Goal: Find specific page/section: Find specific page/section

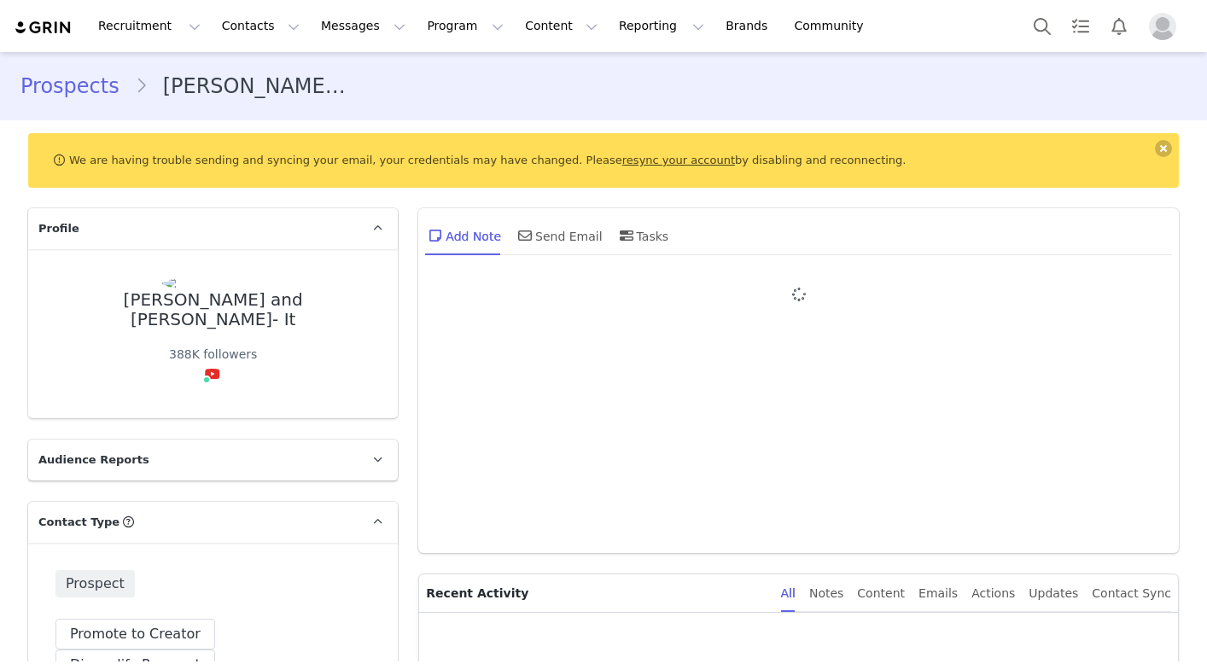
type input "+1 ([GEOGRAPHIC_DATA])"
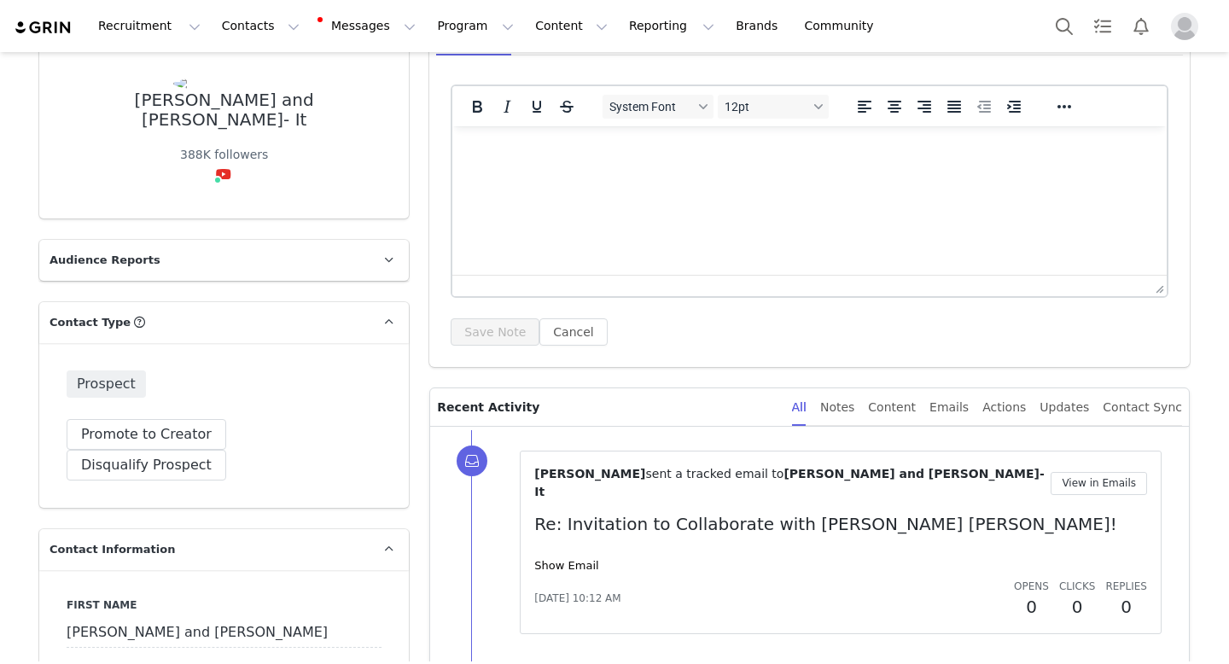
scroll to position [242, 0]
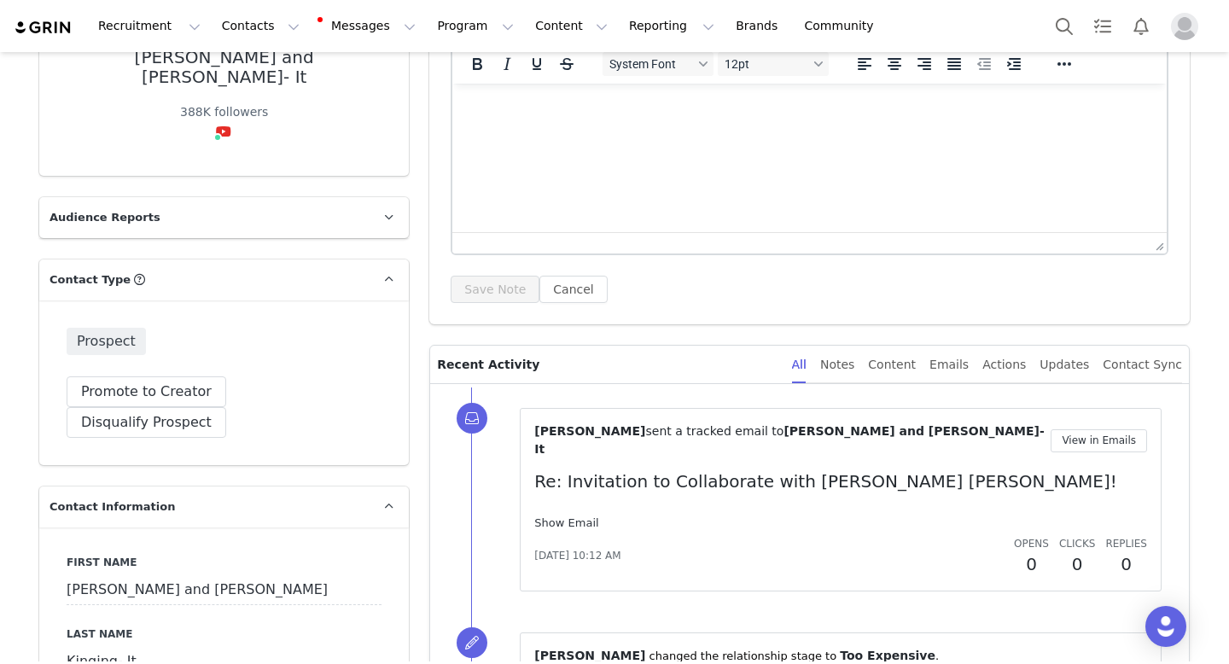
click at [569, 516] on link "Show Email" at bounding box center [566, 522] width 64 height 13
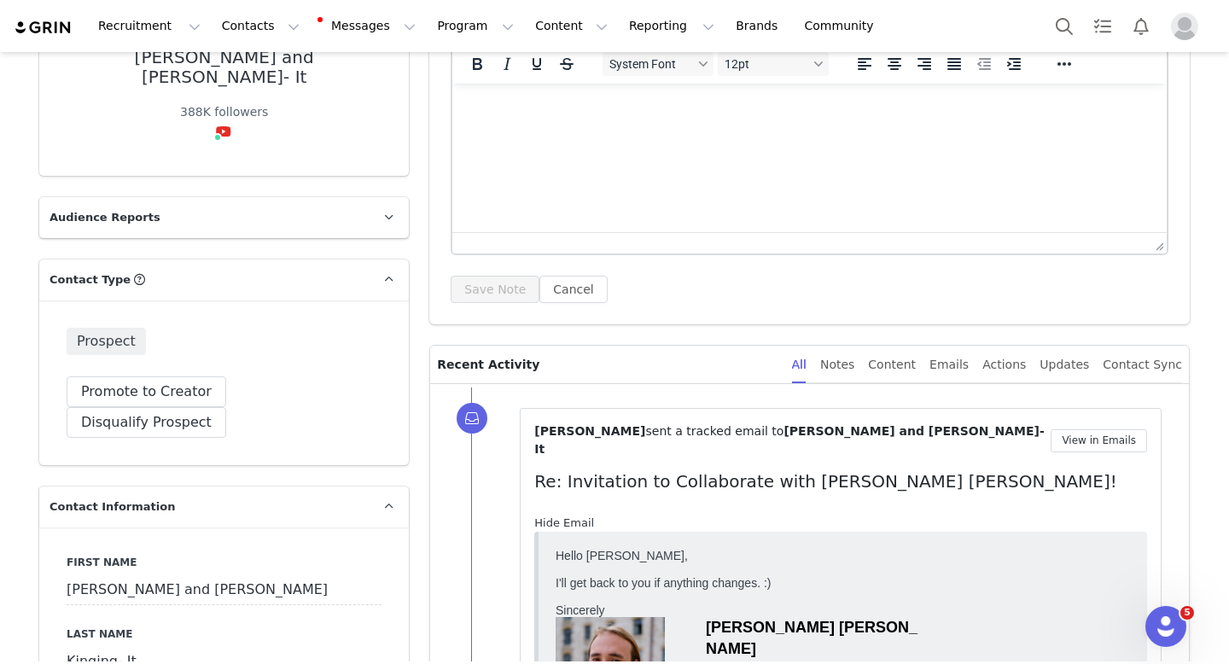
scroll to position [0, 0]
click at [569, 516] on link "Hide Email" at bounding box center [564, 522] width 60 height 13
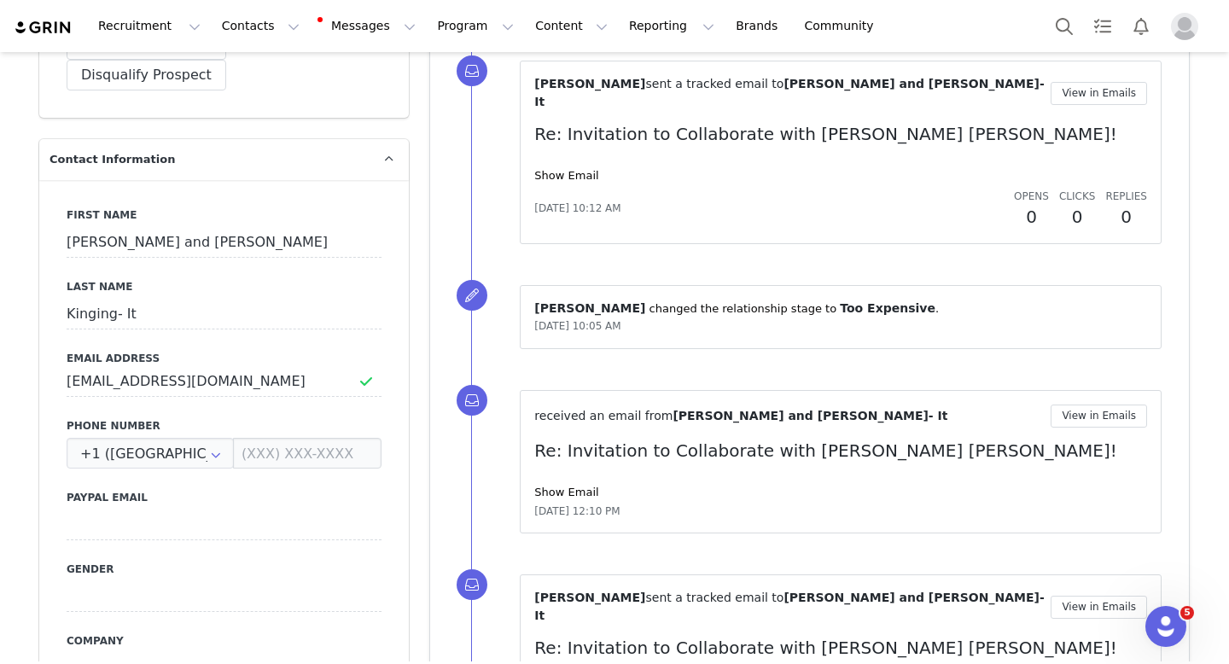
scroll to position [610, 0]
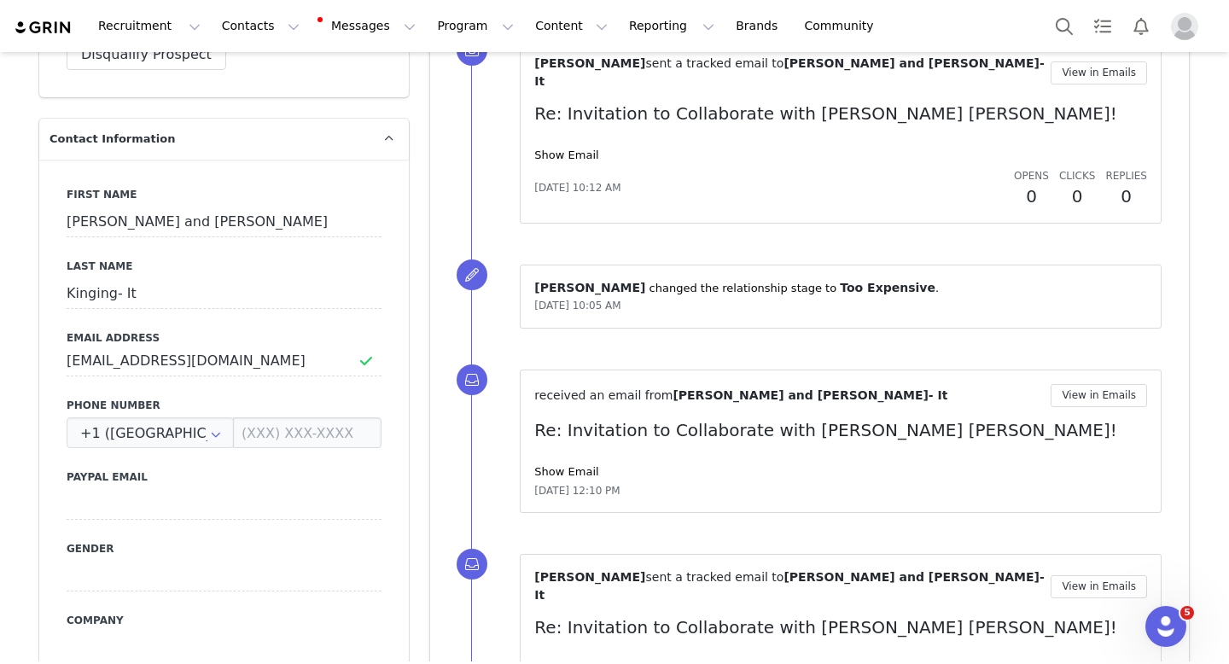
click at [562, 446] on div "received an email from Craig and Aimee Kinging- It View in Emails Re: Invitatio…" at bounding box center [840, 441] width 613 height 115
click at [561, 465] on link "Show Email" at bounding box center [566, 471] width 64 height 13
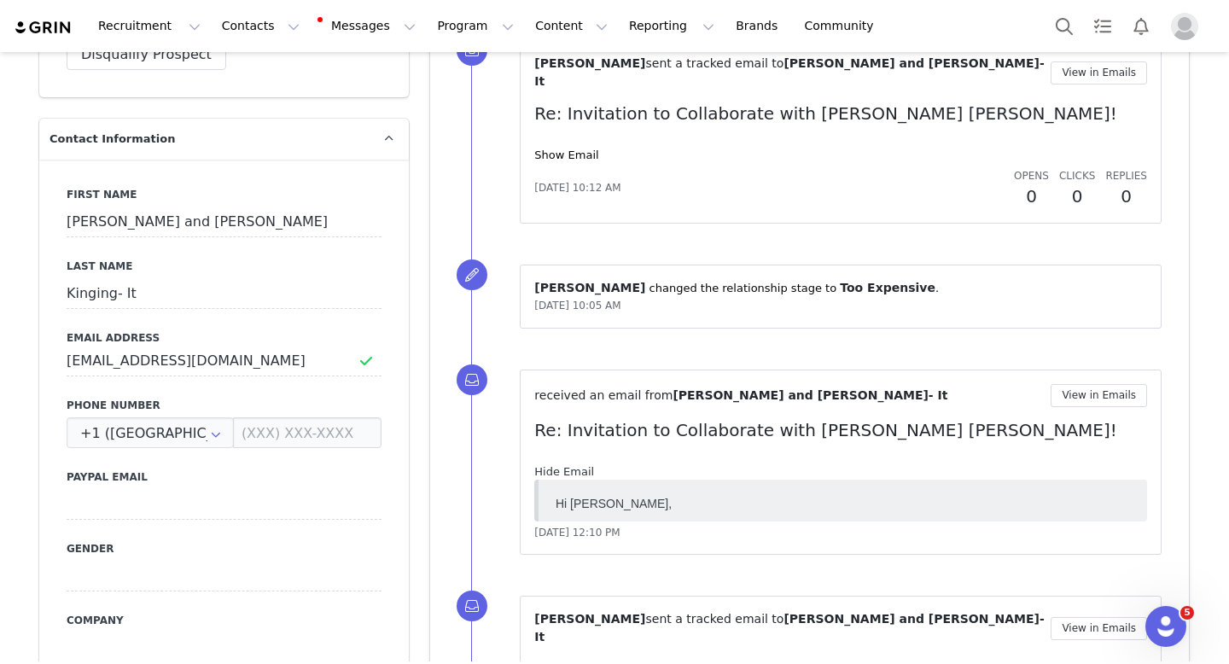
scroll to position [0, 0]
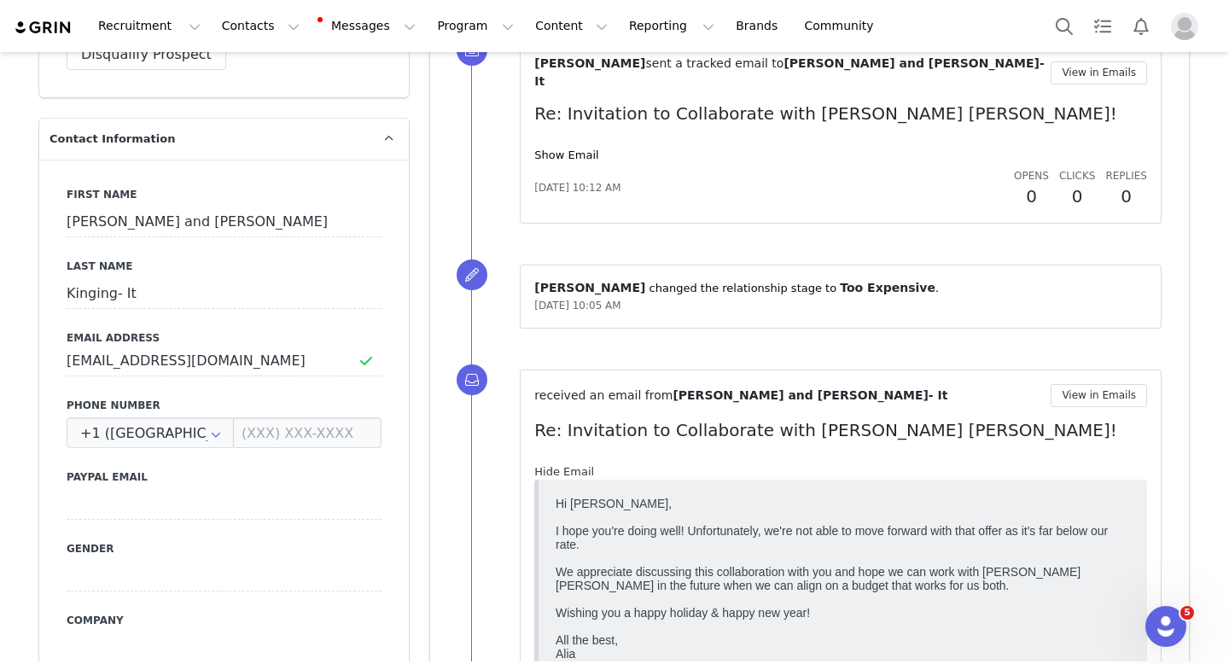
click at [561, 465] on link "Hide Email" at bounding box center [564, 471] width 60 height 13
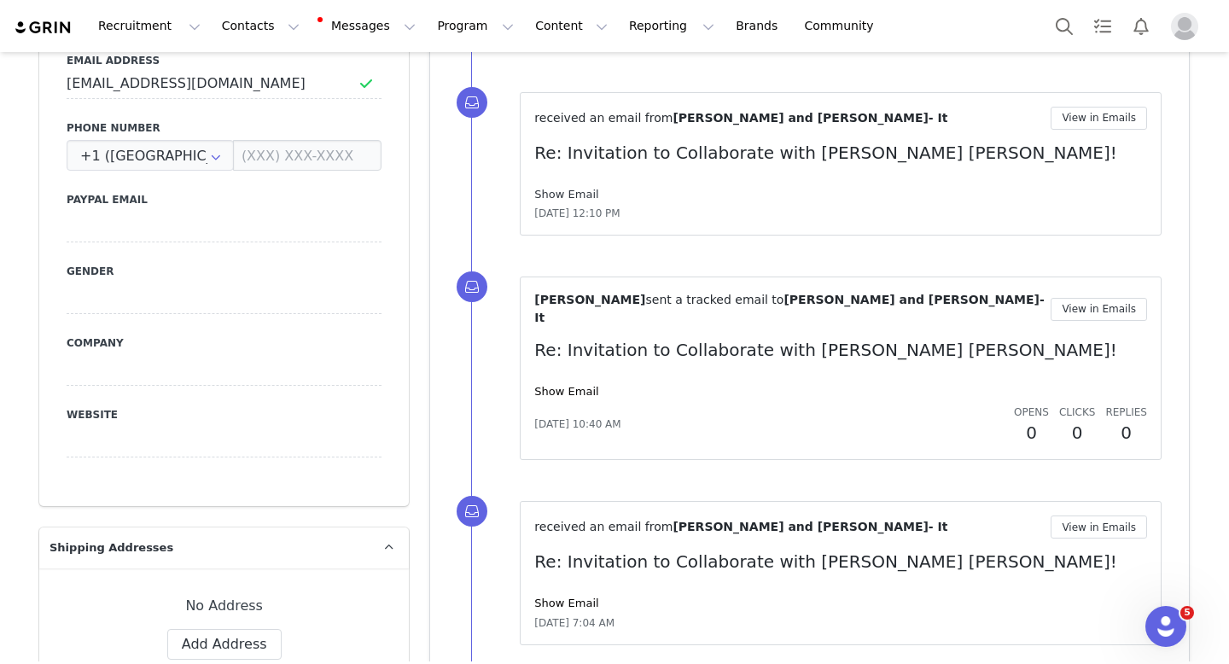
scroll to position [944, 0]
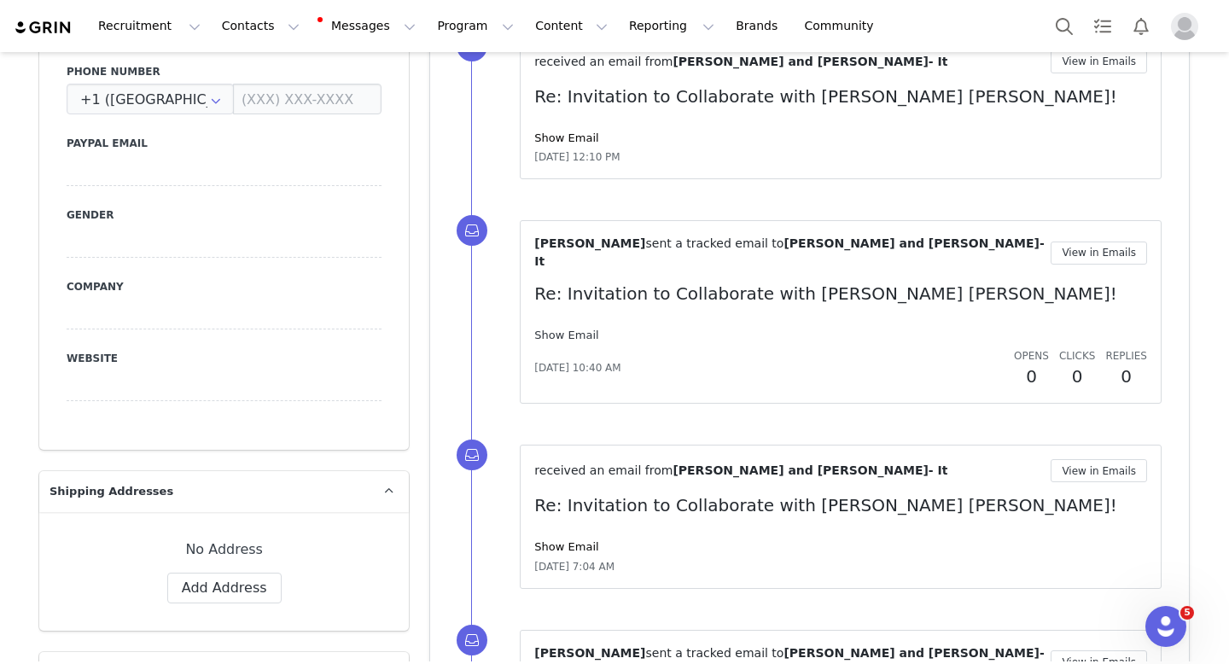
click at [565, 329] on link "Show Email" at bounding box center [566, 335] width 64 height 13
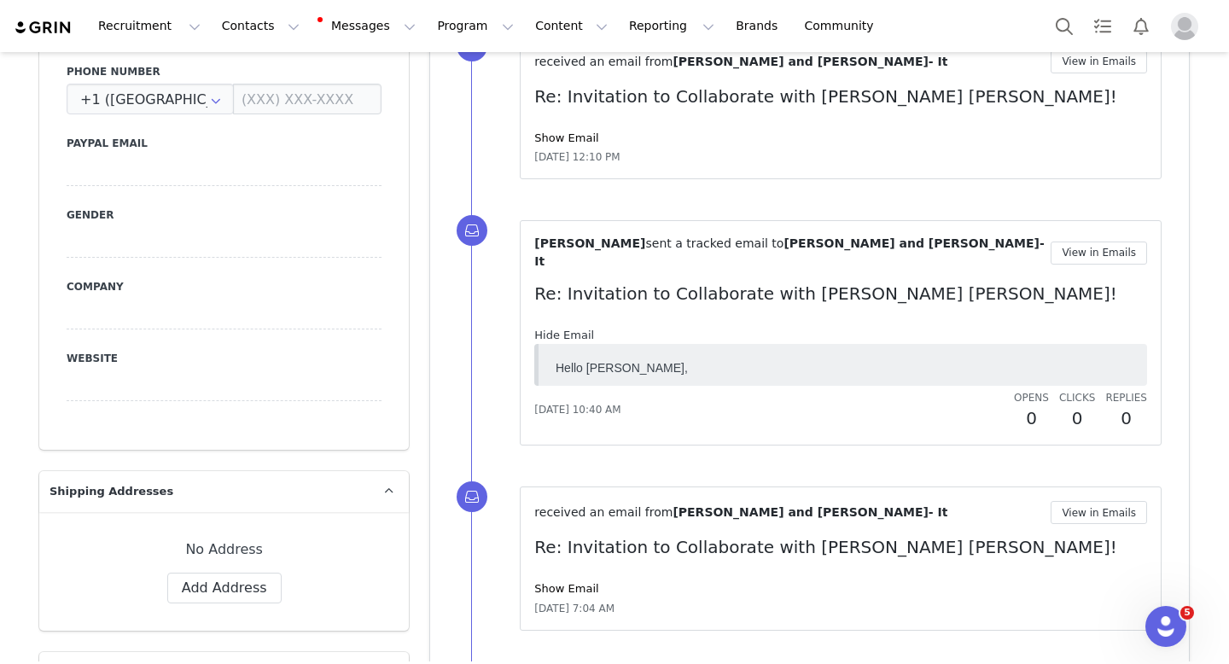
scroll to position [0, 0]
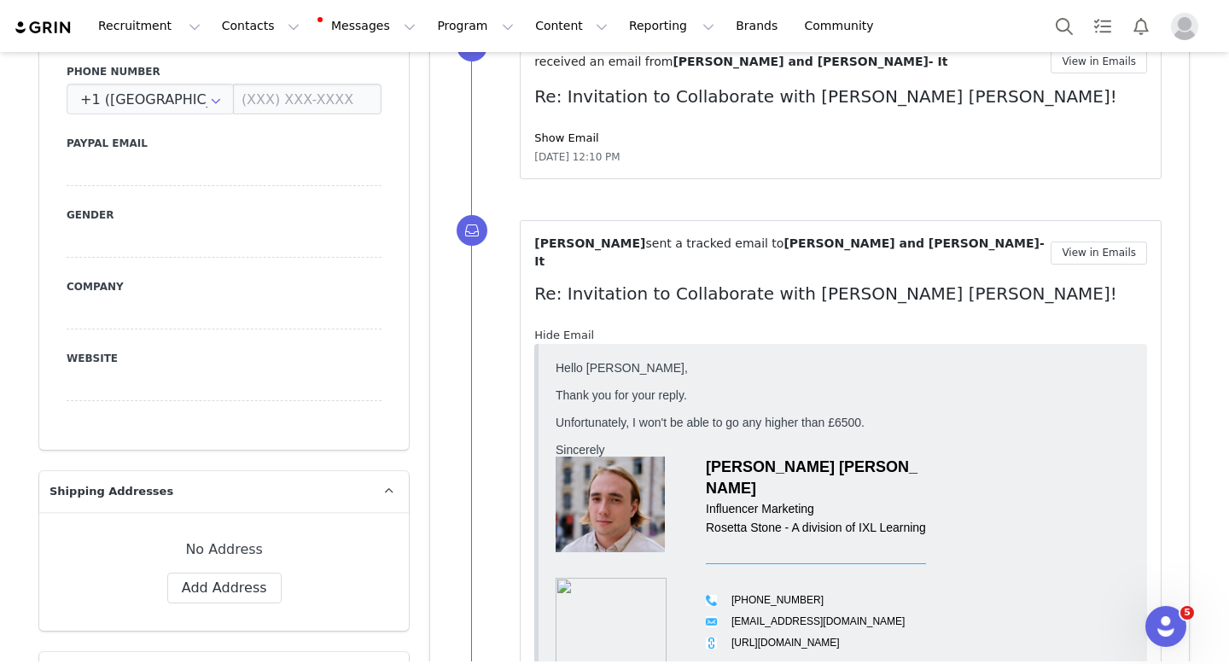
click at [565, 329] on link "Hide Email" at bounding box center [564, 335] width 60 height 13
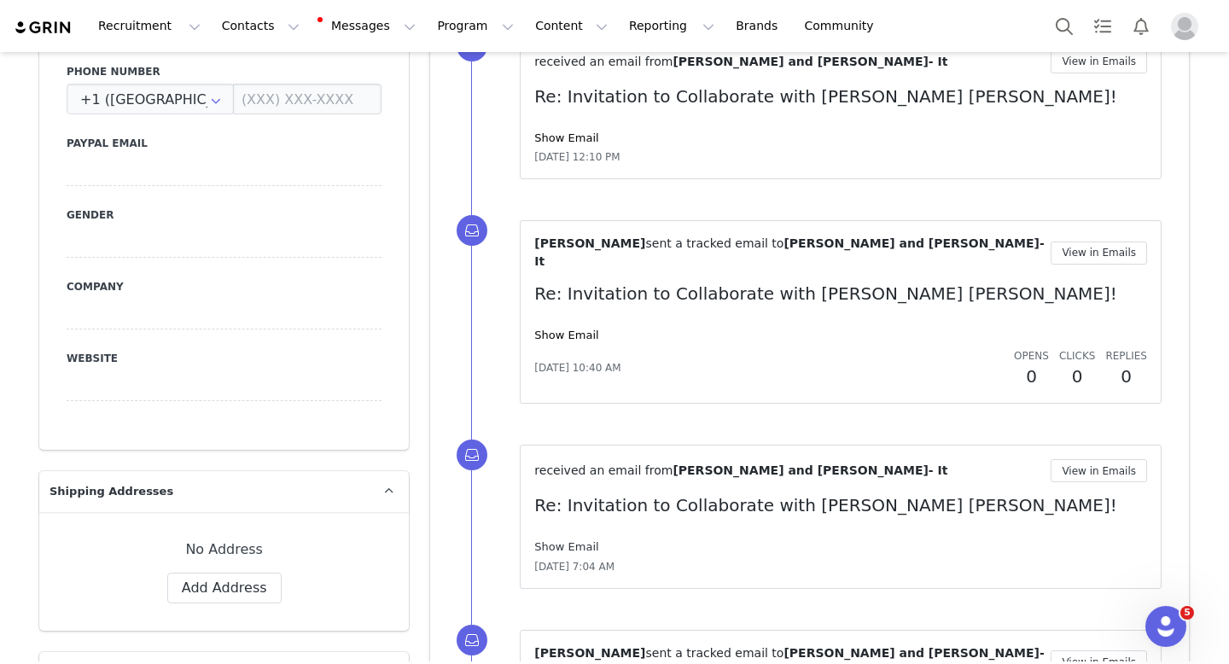
click at [573, 540] on link "Show Email" at bounding box center [566, 546] width 64 height 13
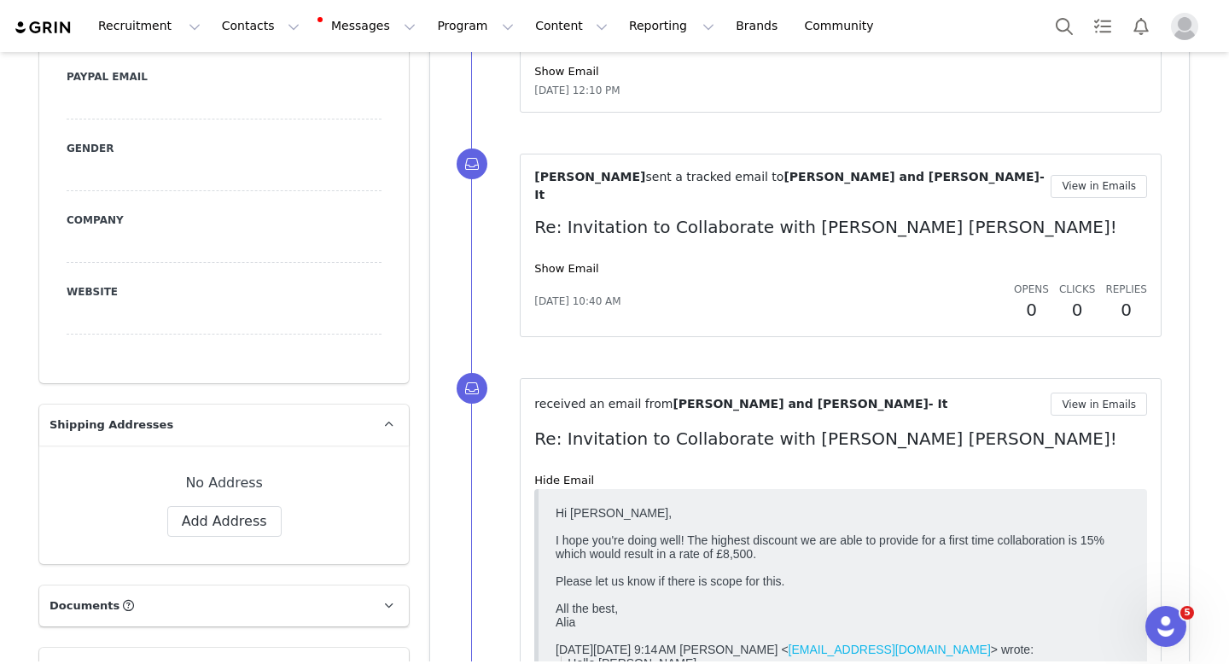
scroll to position [1111, 0]
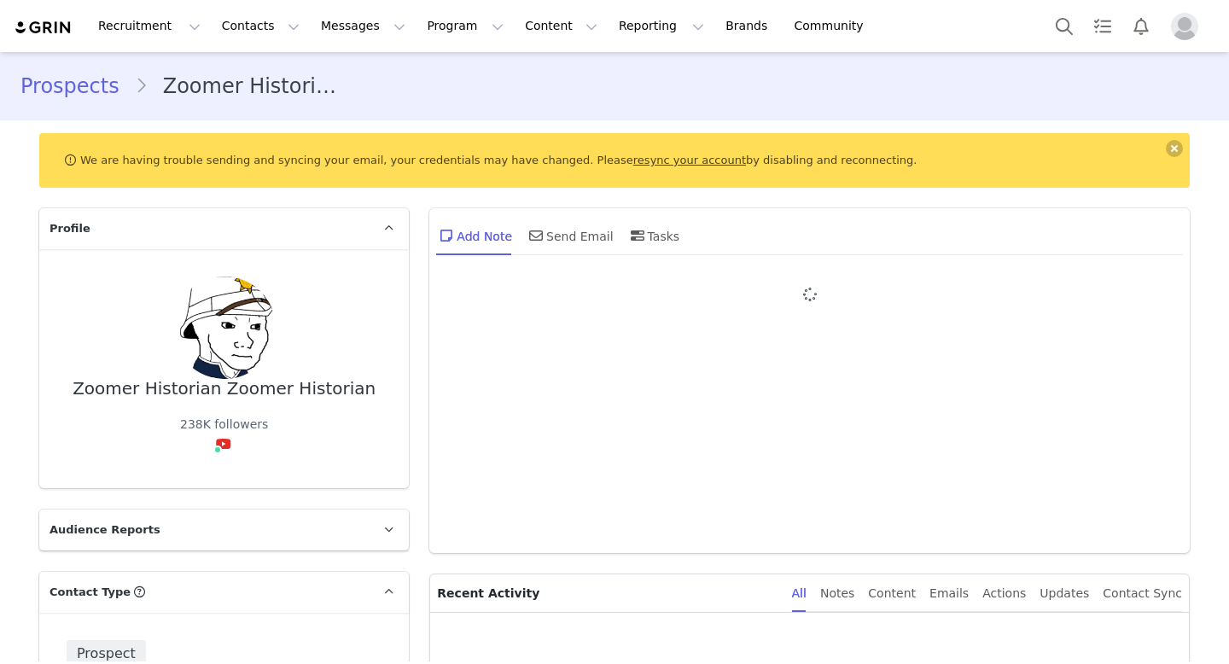
type input "+1 ([GEOGRAPHIC_DATA])"
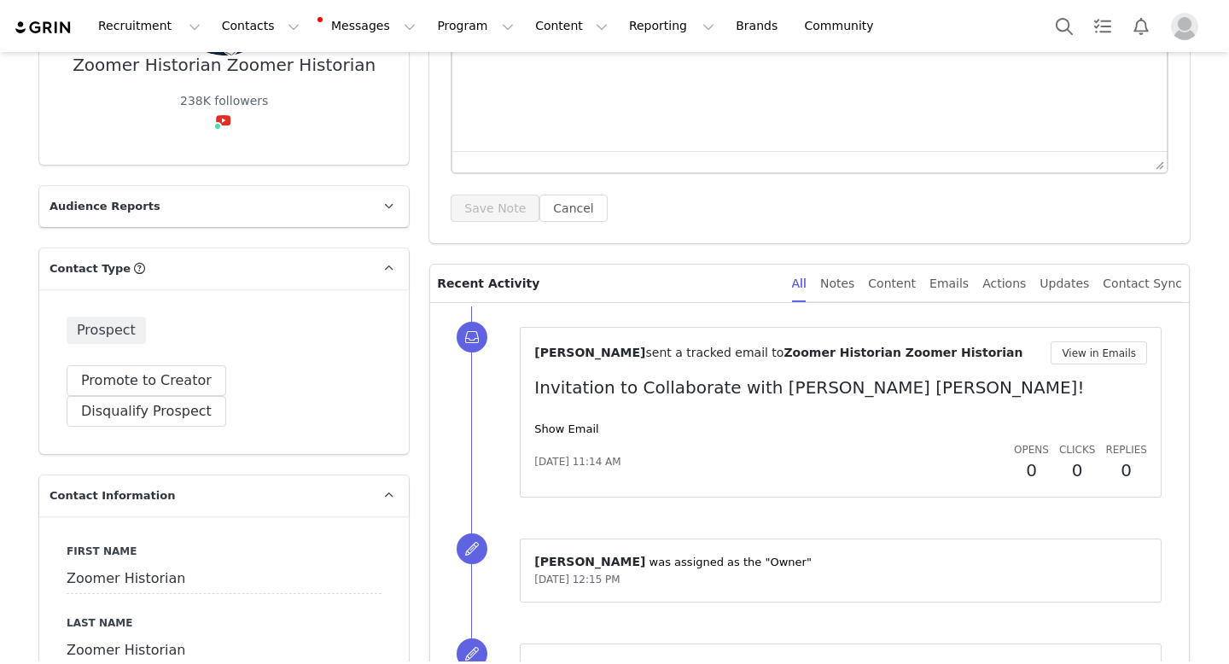
scroll to position [360, 0]
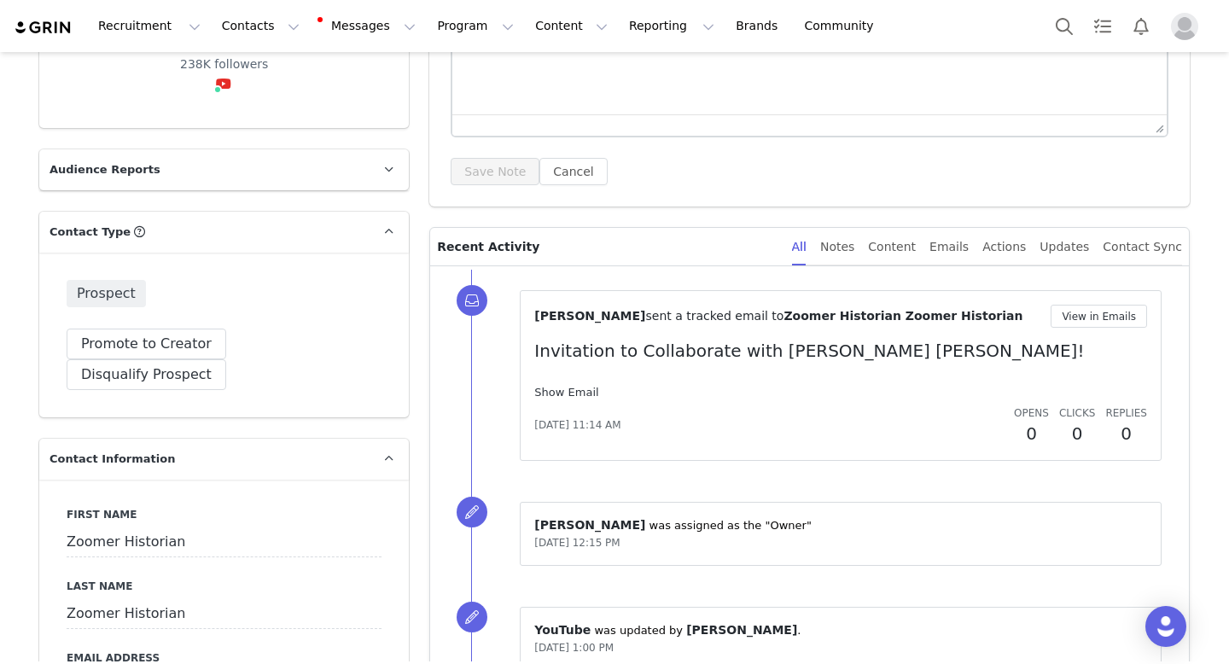
click at [571, 387] on link "Show Email" at bounding box center [566, 392] width 64 height 13
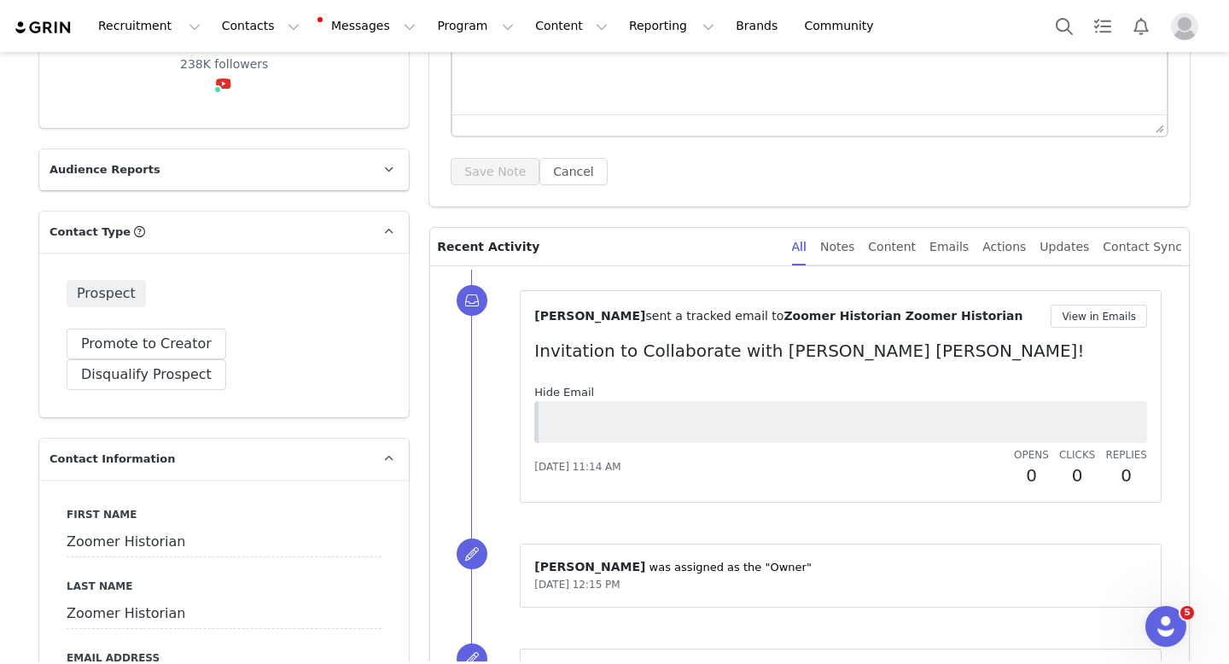
scroll to position [0, 0]
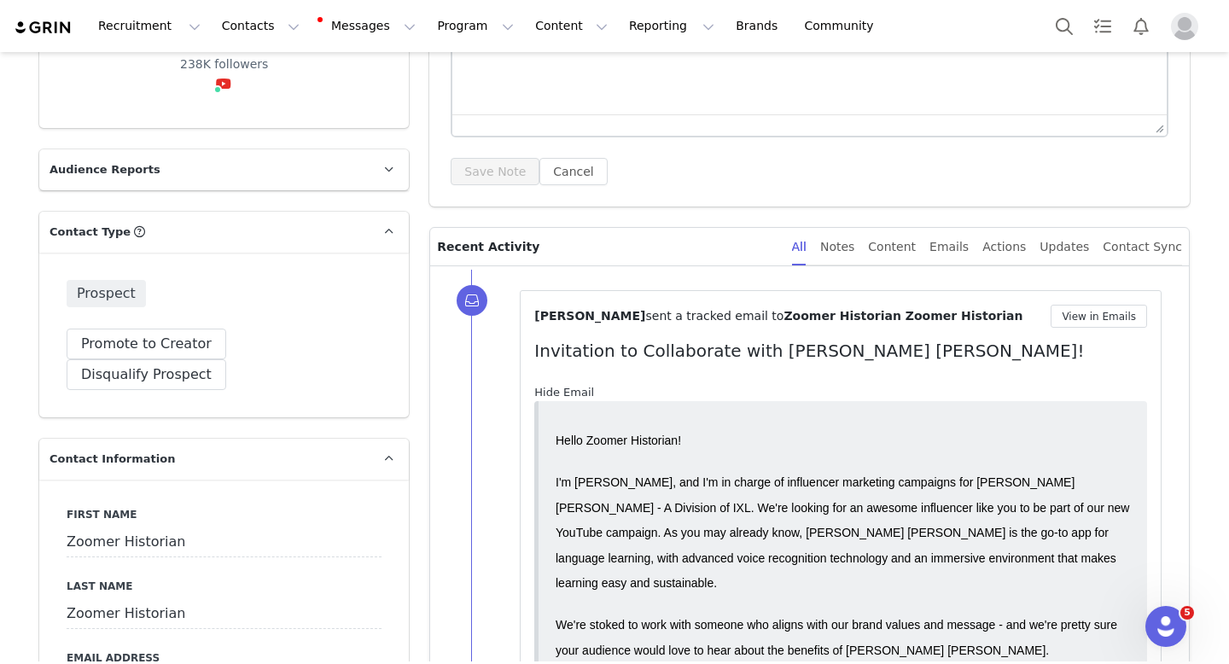
click at [571, 387] on link "Hide Email" at bounding box center [564, 392] width 60 height 13
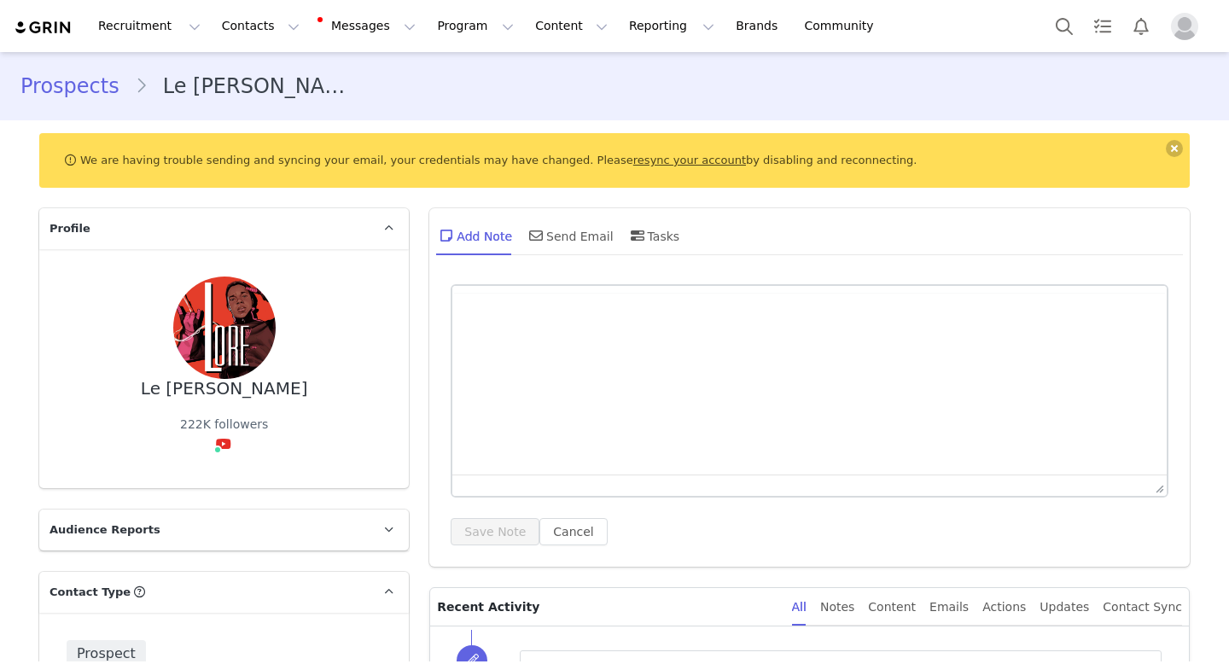
type input "+1 ([GEOGRAPHIC_DATA])"
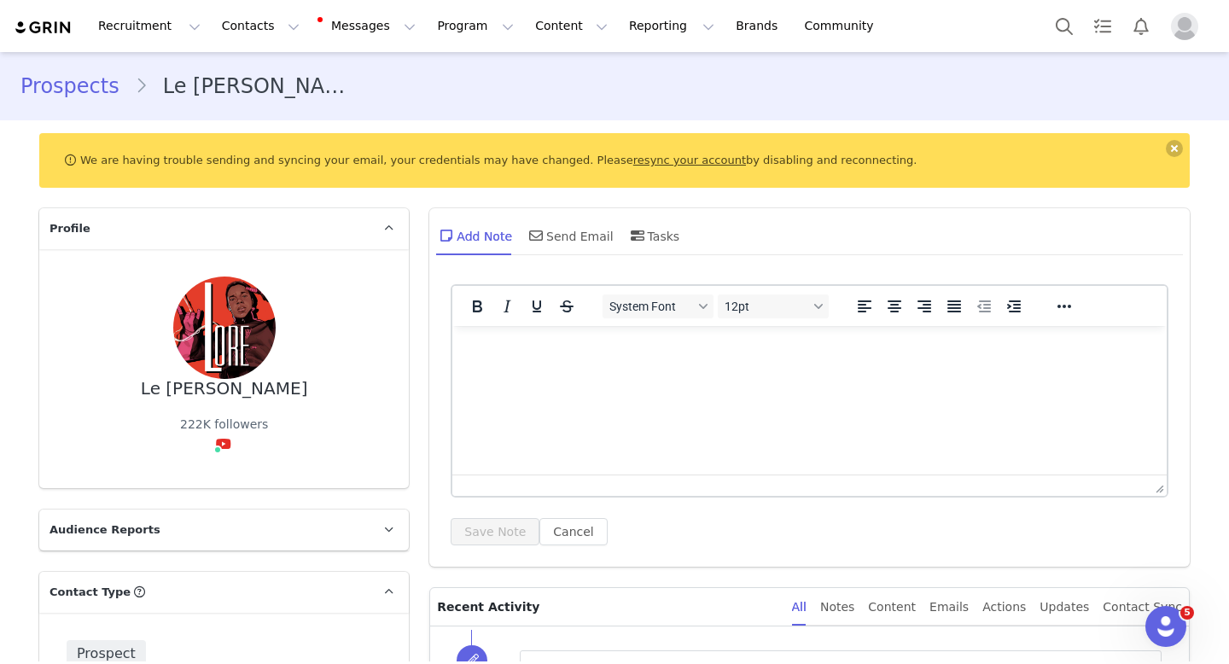
click at [224, 3] on div "Recruitment Recruitment Creator Search Curated Lists Landing Pages Web Extensio…" at bounding box center [614, 26] width 1229 height 52
click at [222, 29] on button "Contacts Contacts" at bounding box center [261, 26] width 98 height 38
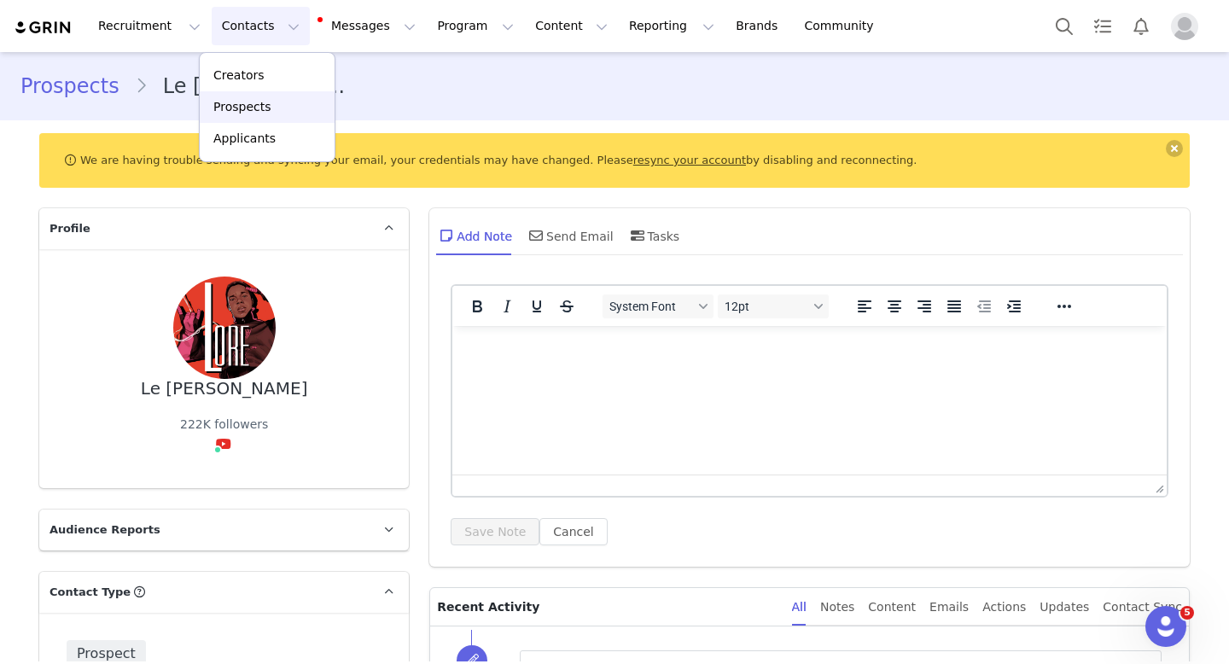
click at [225, 100] on p "Prospects" at bounding box center [241, 107] width 57 height 18
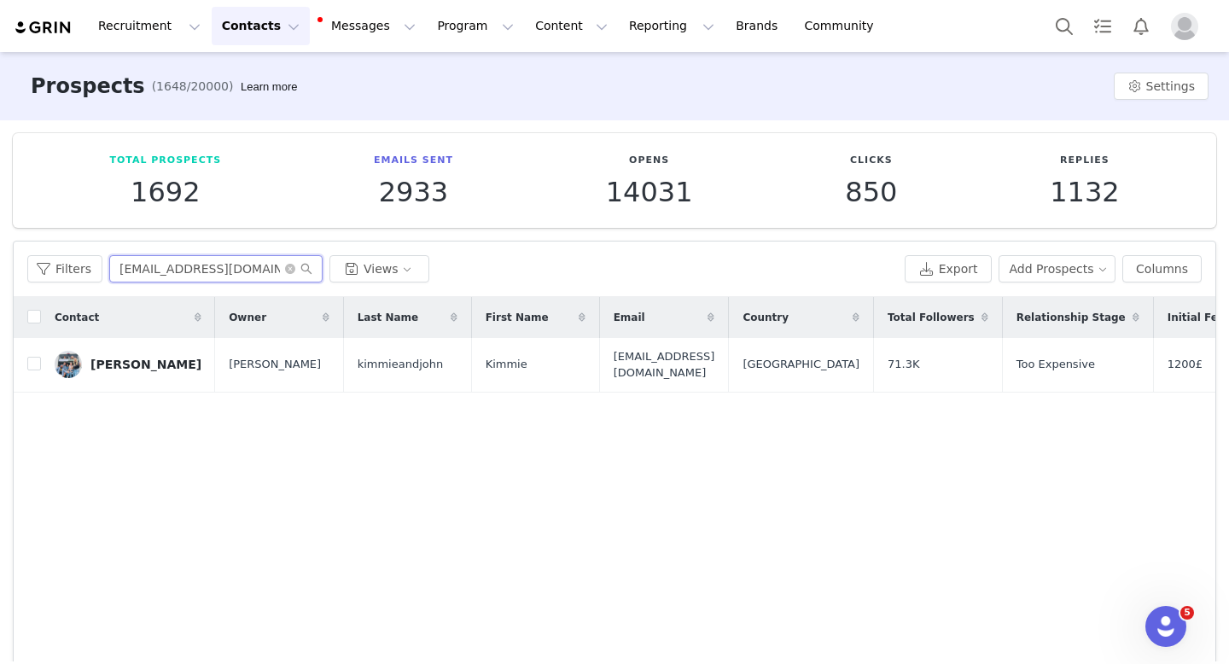
click at [230, 276] on input "[EMAIL_ADDRESS][DOMAIN_NAME]" at bounding box center [215, 268] width 213 height 27
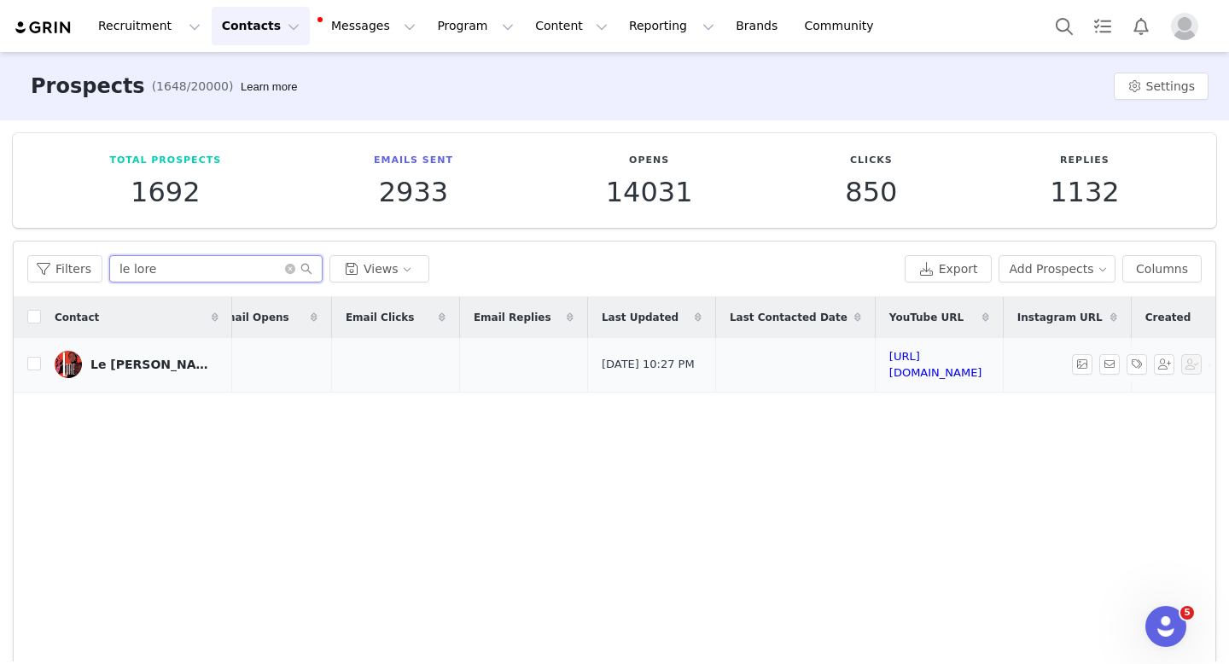
scroll to position [0, 1547]
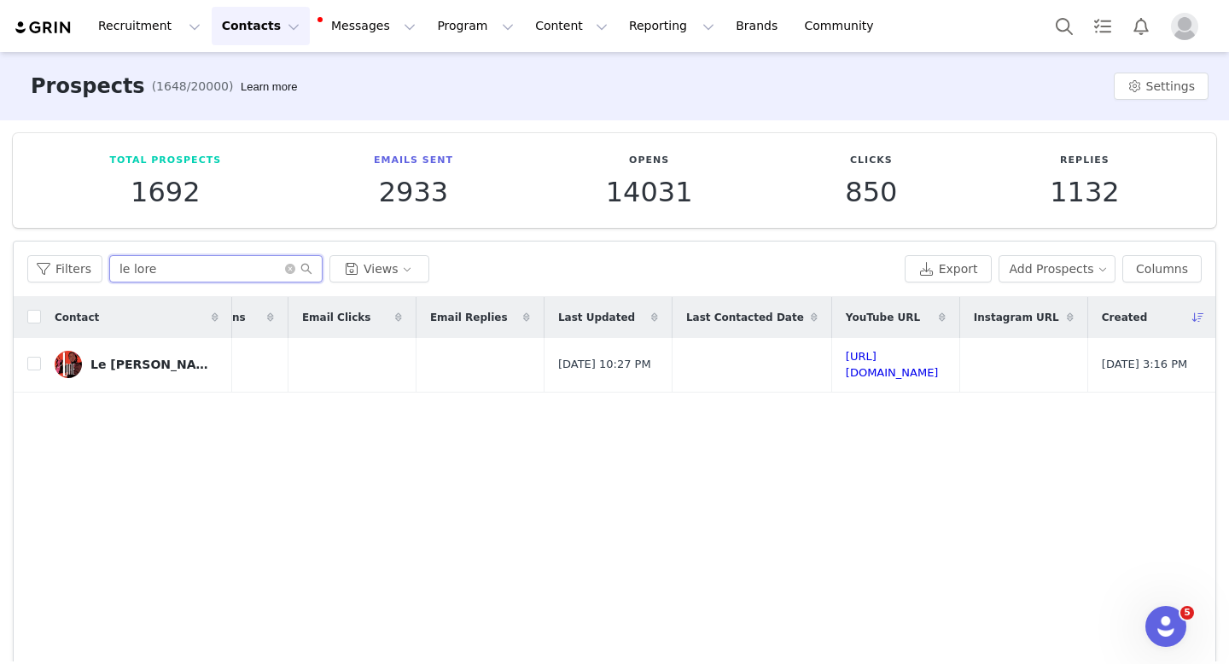
type input "le lore"
